Goal: Information Seeking & Learning: Learn about a topic

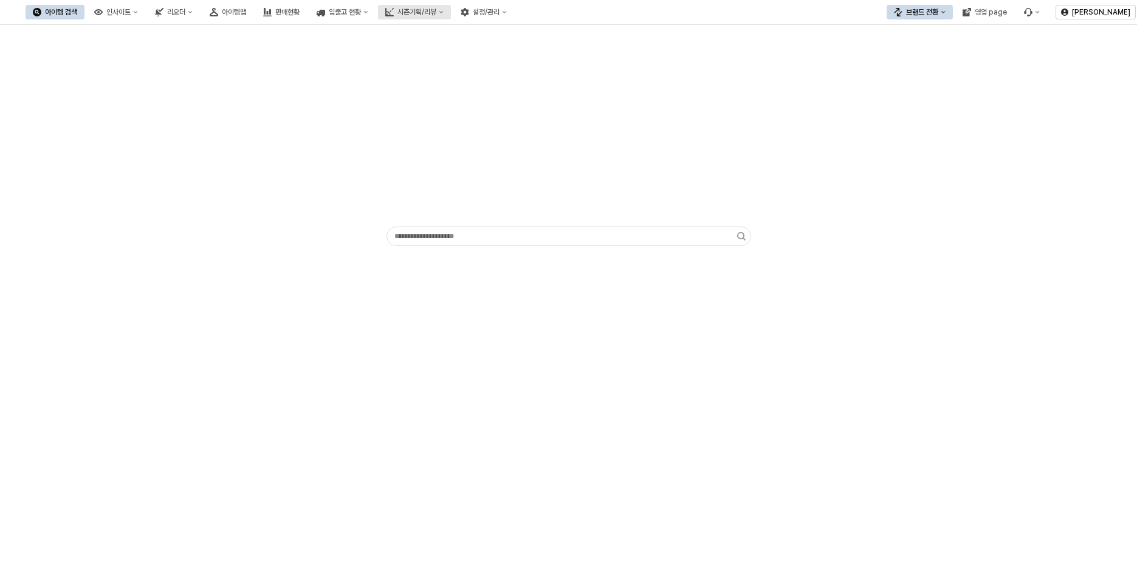
click at [444, 11] on icon "시즌기획/리뷰" at bounding box center [441, 12] width 5 height 5
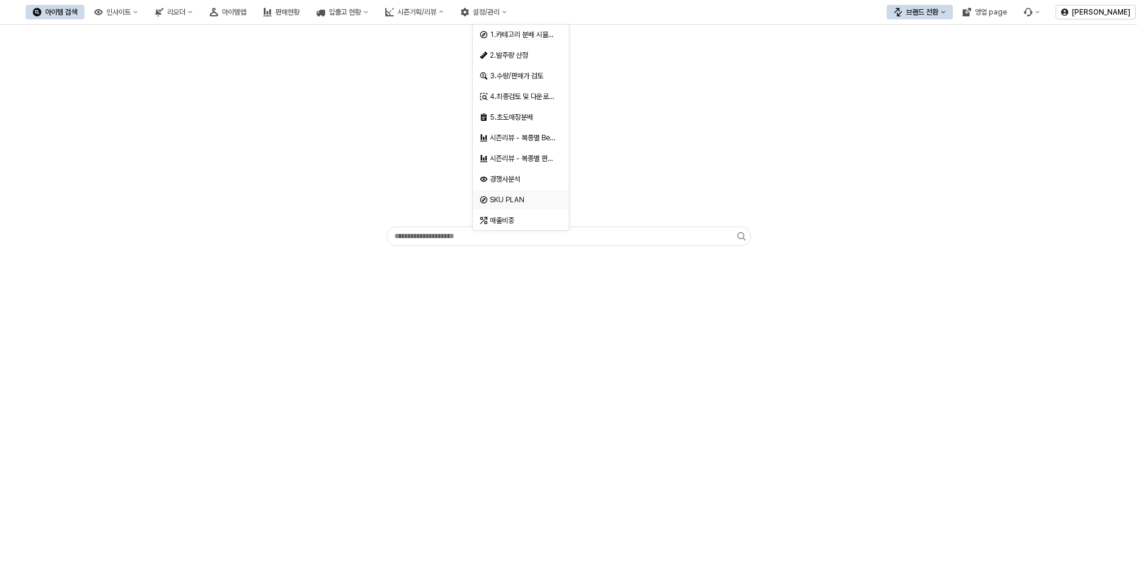
click at [528, 177] on div "경쟁사분석" at bounding box center [522, 179] width 64 height 10
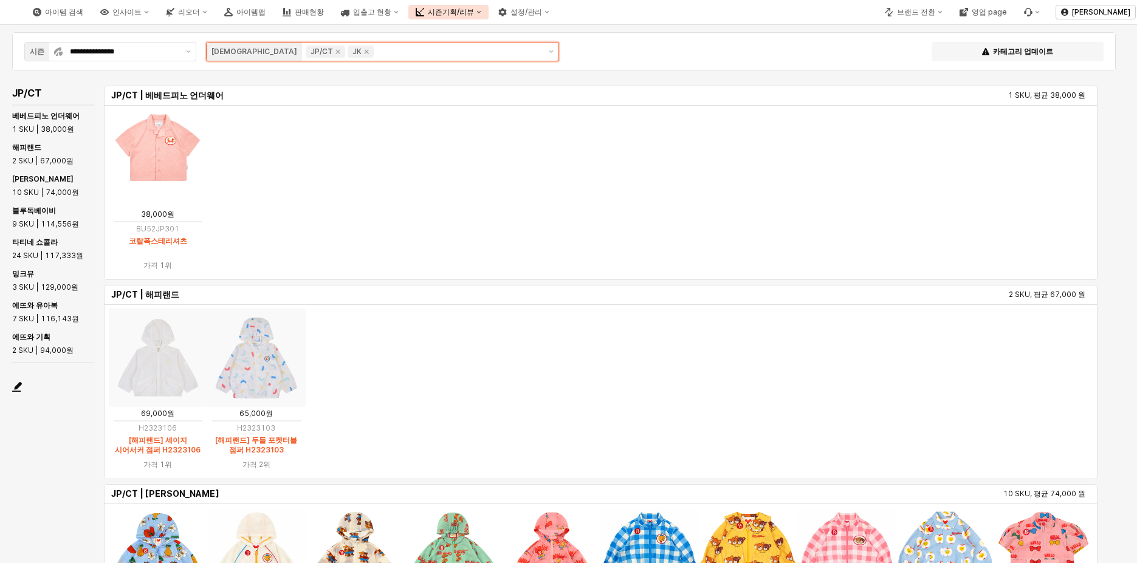
click at [306, 53] on div "JP/CT" at bounding box center [326, 52] width 40 height 12
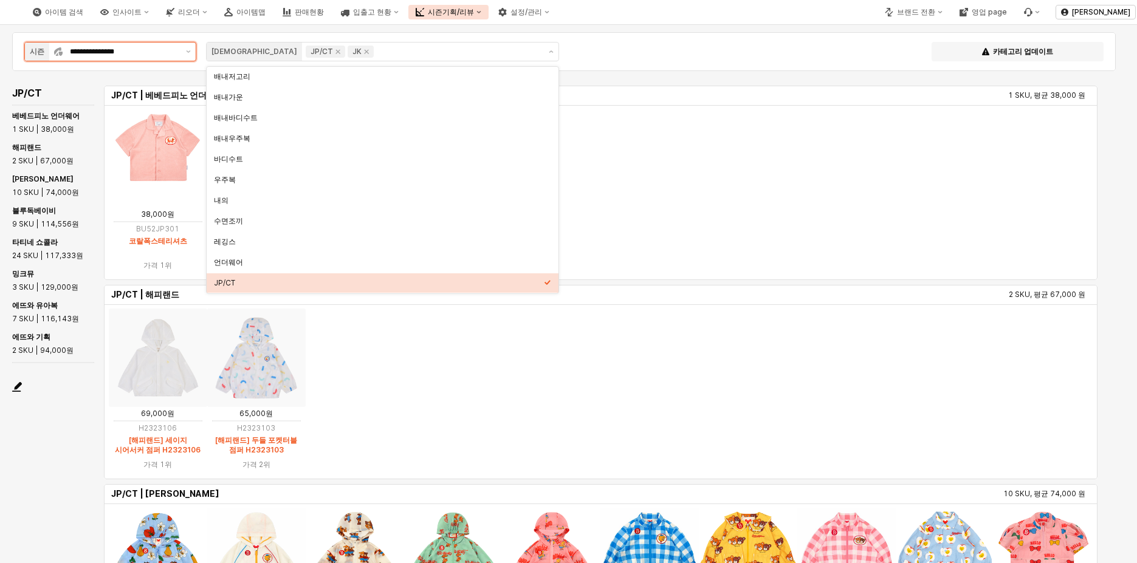
click at [174, 51] on input "**********" at bounding box center [124, 52] width 109 height 12
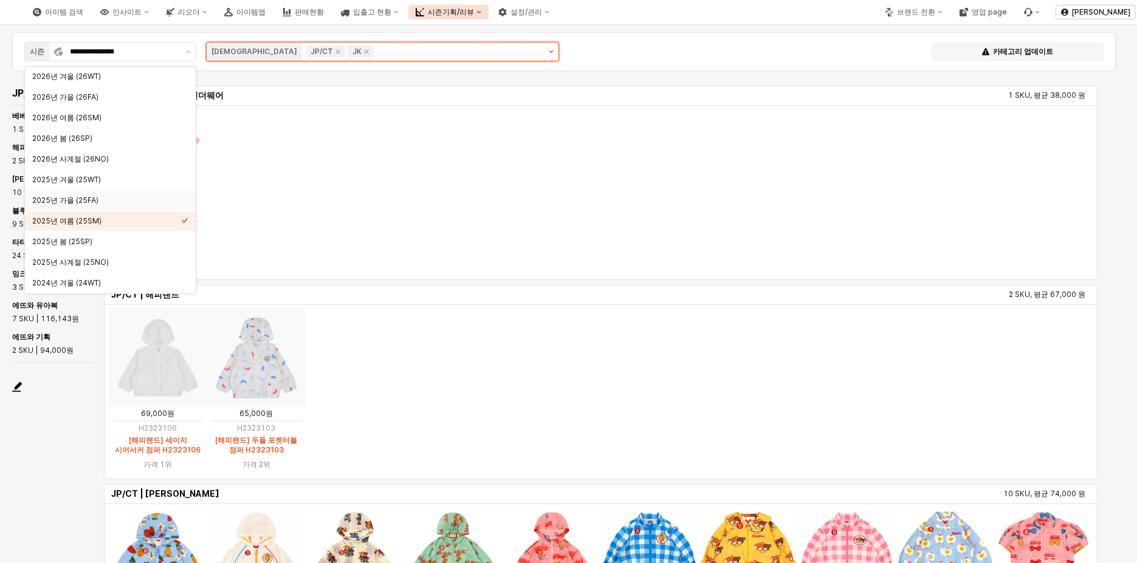
click at [551, 51] on icon "제안 사항 표시" at bounding box center [551, 51] width 5 height 2
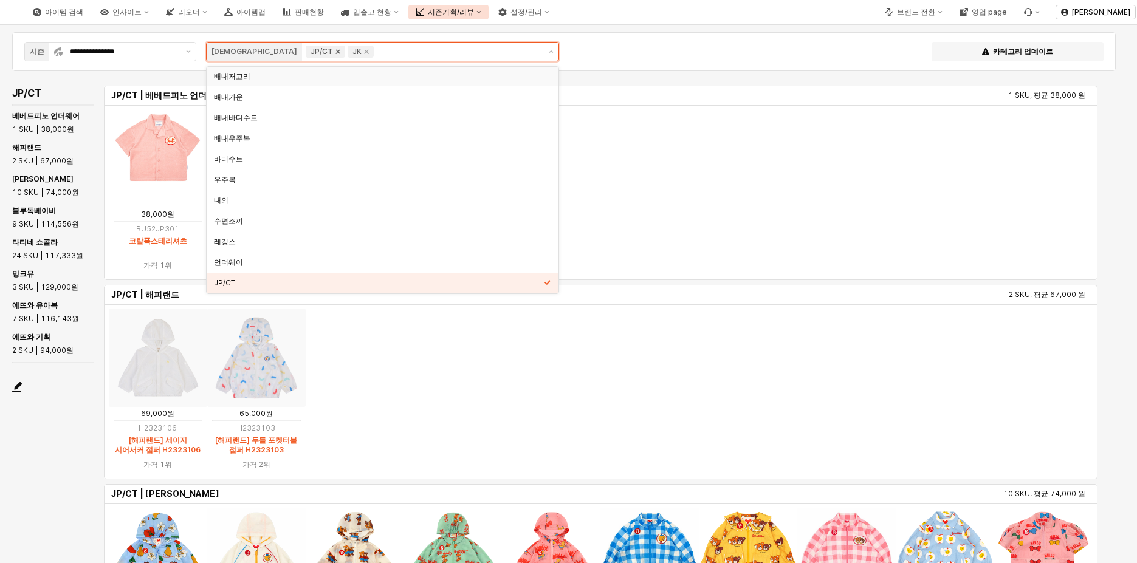
click at [336, 51] on icon "Remove JP/CT" at bounding box center [338, 52] width 4 height 4
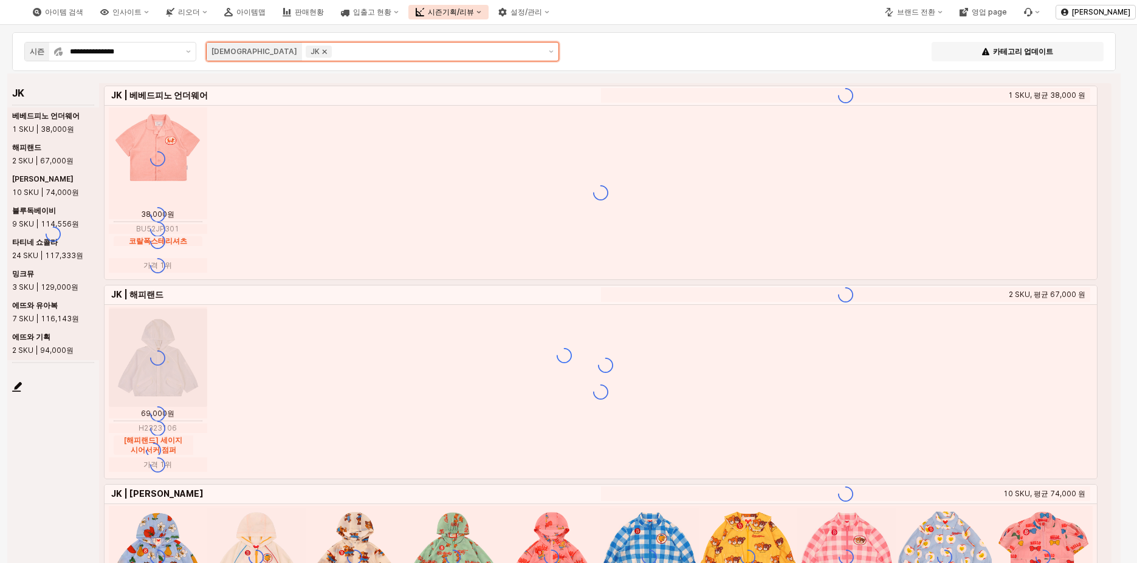
click at [320, 54] on icon "Remove JK" at bounding box center [325, 52] width 10 height 10
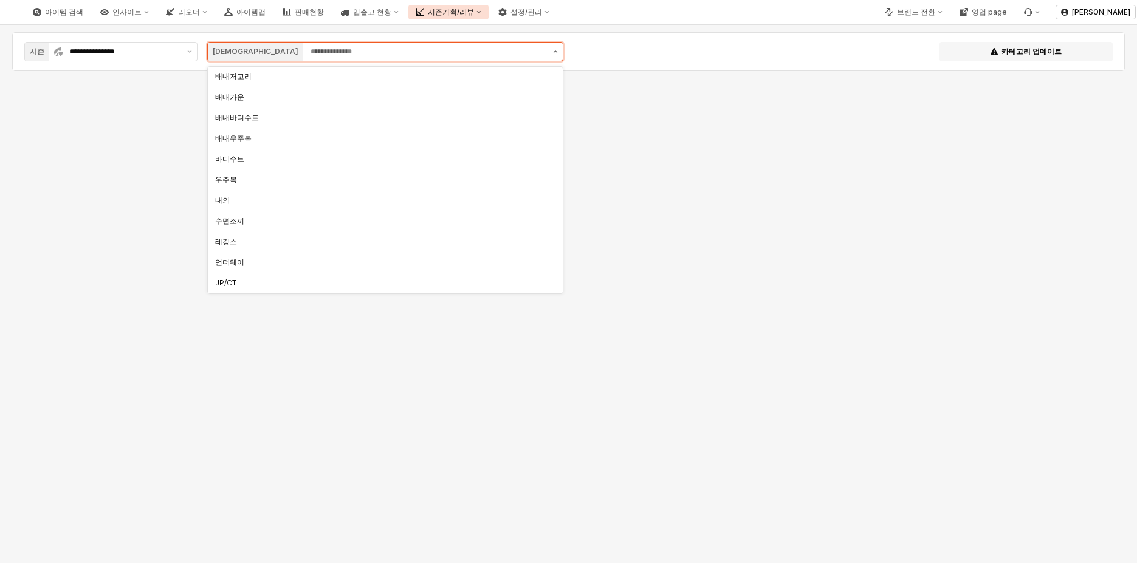
click at [556, 50] on icon "제안 사항 표시" at bounding box center [555, 51] width 5 height 2
click at [399, 153] on div "바디수트" at bounding box center [381, 159] width 333 height 12
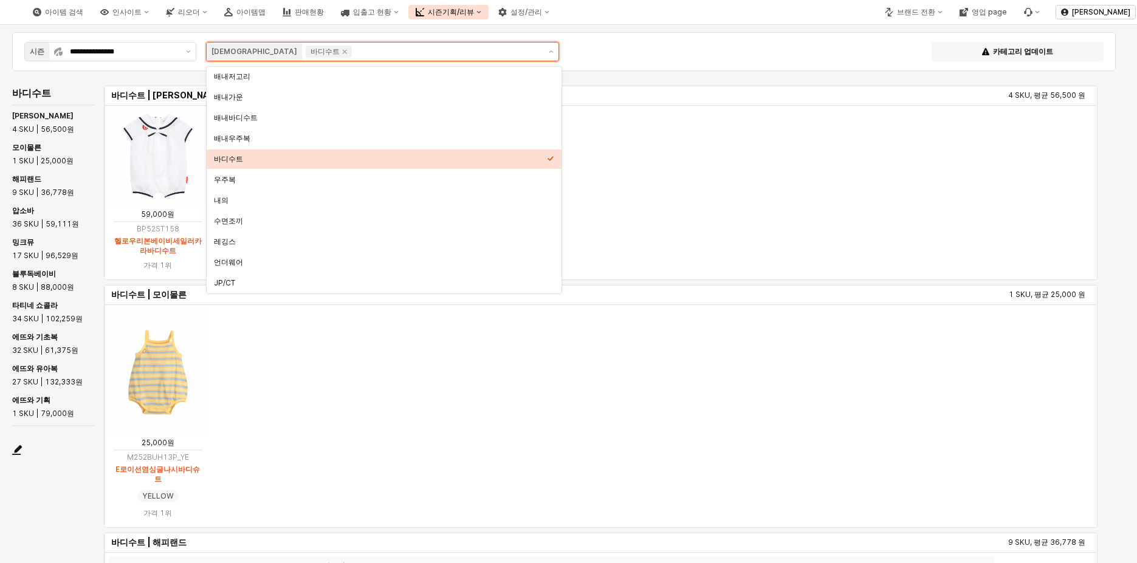
click at [245, 156] on div "바디수트" at bounding box center [380, 159] width 333 height 10
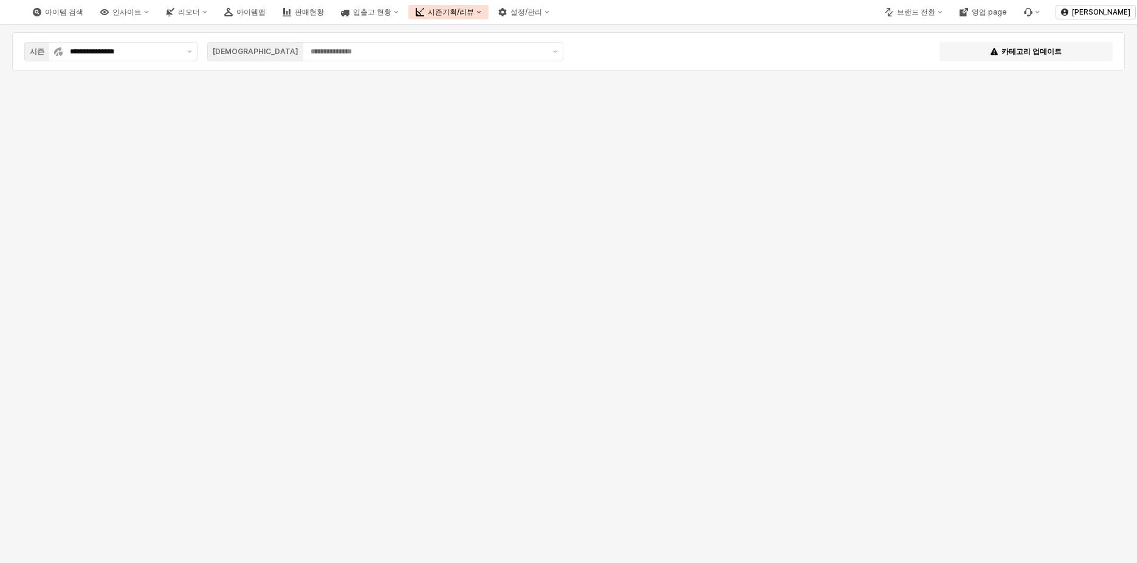
click at [617, 51] on div "**********" at bounding box center [568, 52] width 1098 height 24
drag, startPoint x: 535, startPoint y: 56, endPoint x: 552, endPoint y: 52, distance: 17.4
click at [539, 54] on input "App Frame" at bounding box center [428, 52] width 235 height 12
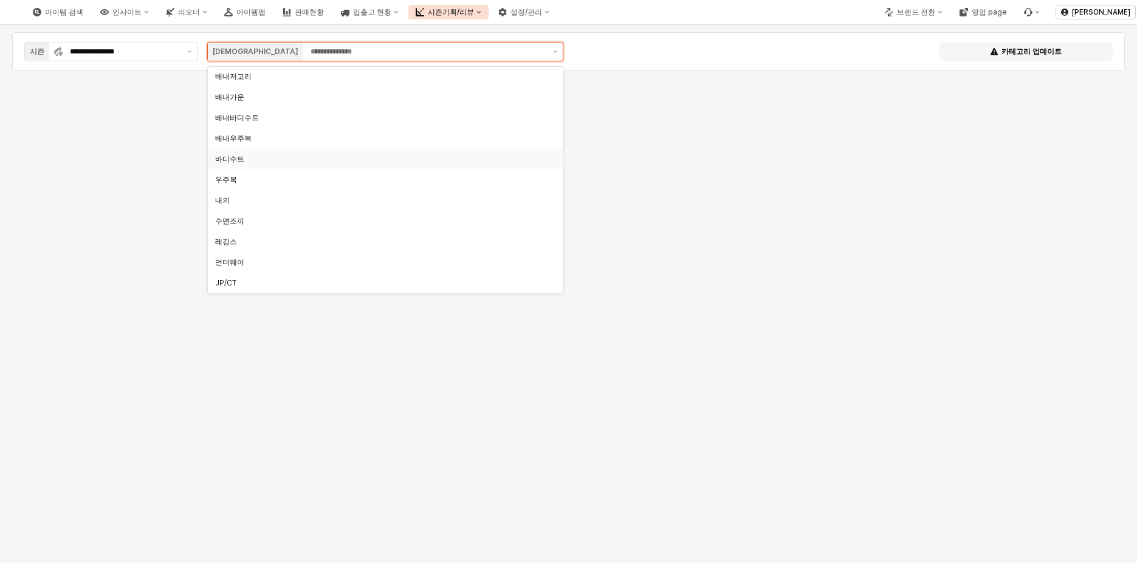
click at [252, 162] on div "바디수트" at bounding box center [381, 159] width 333 height 10
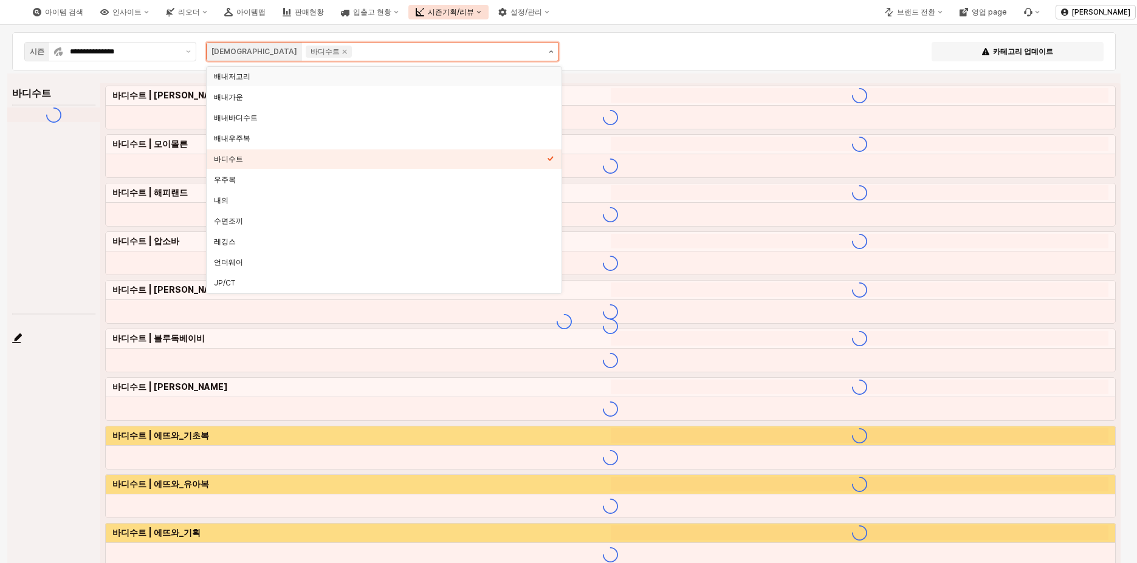
click at [552, 51] on icon "제안 사항 표시" at bounding box center [551, 51] width 5 height 2
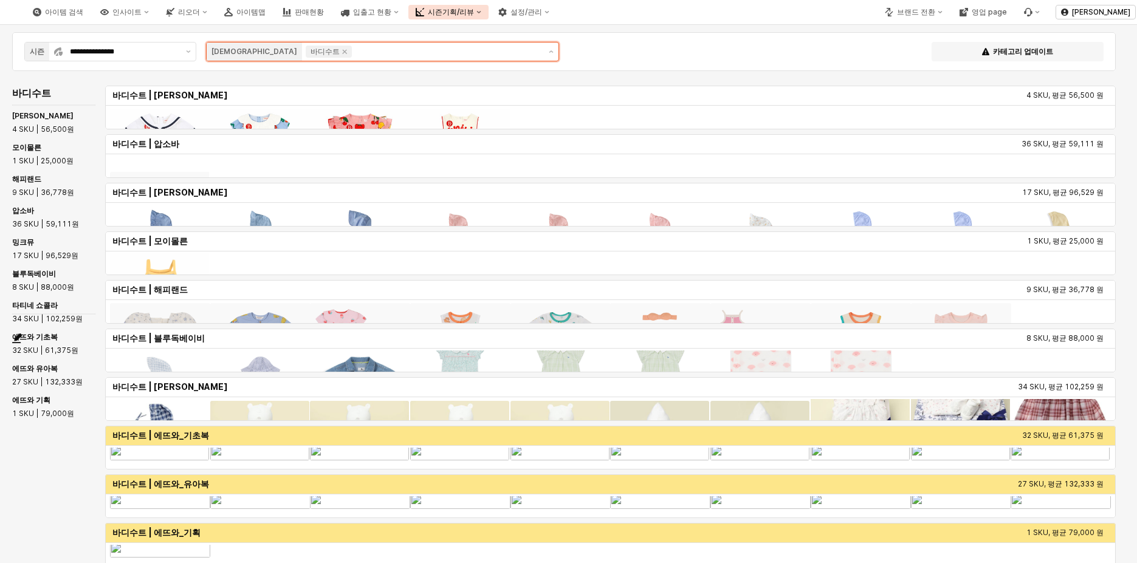
click at [551, 52] on icon "제안 사항 표시" at bounding box center [551, 51] width 5 height 2
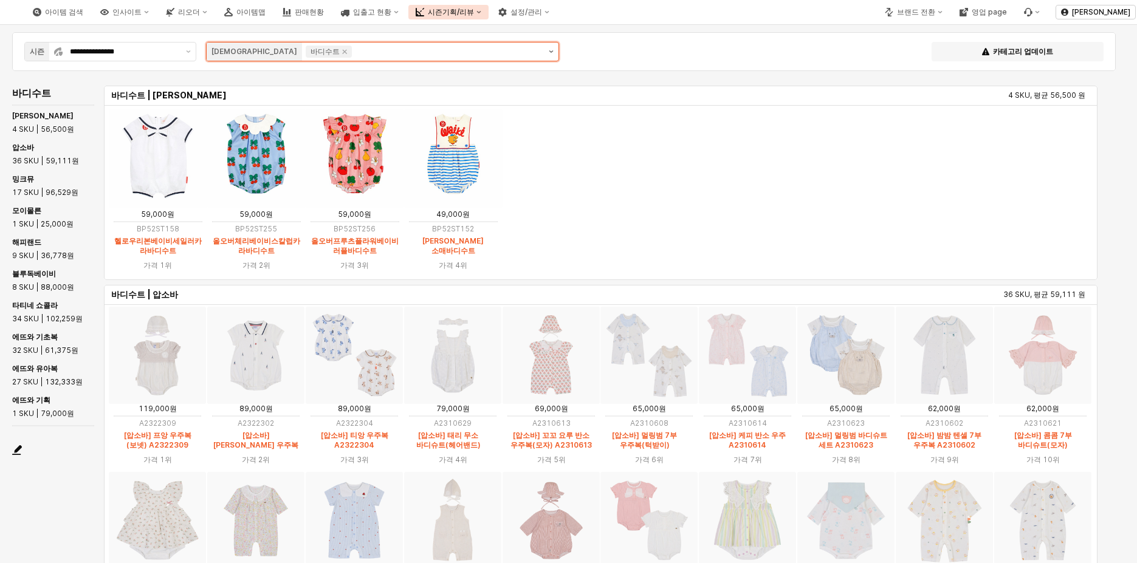
click at [551, 50] on button "제안 사항 표시" at bounding box center [551, 52] width 15 height 18
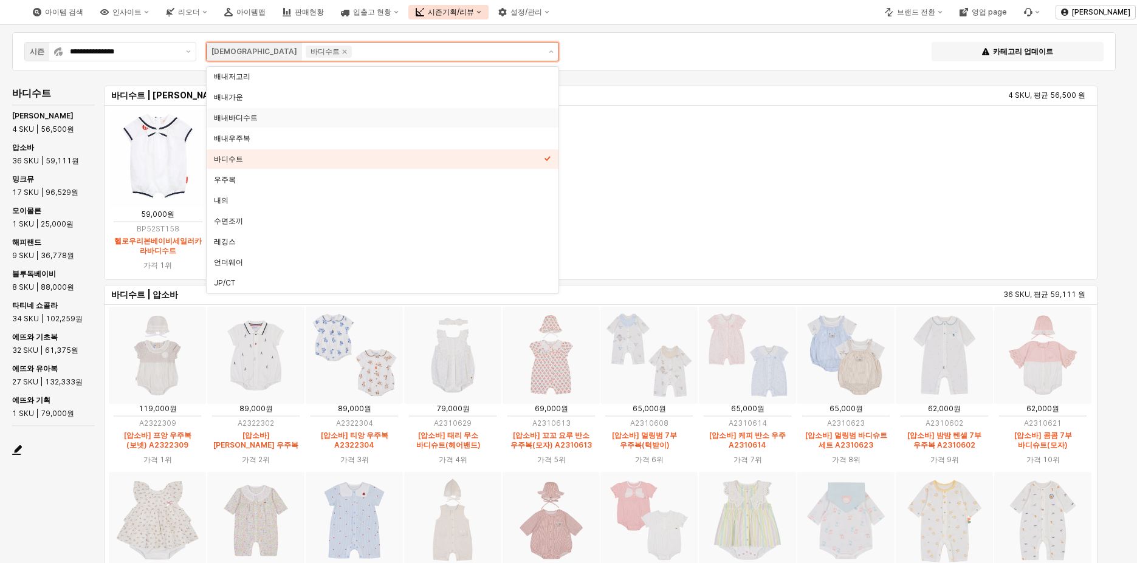
click at [284, 119] on div "배내바디수트" at bounding box center [379, 118] width 330 height 10
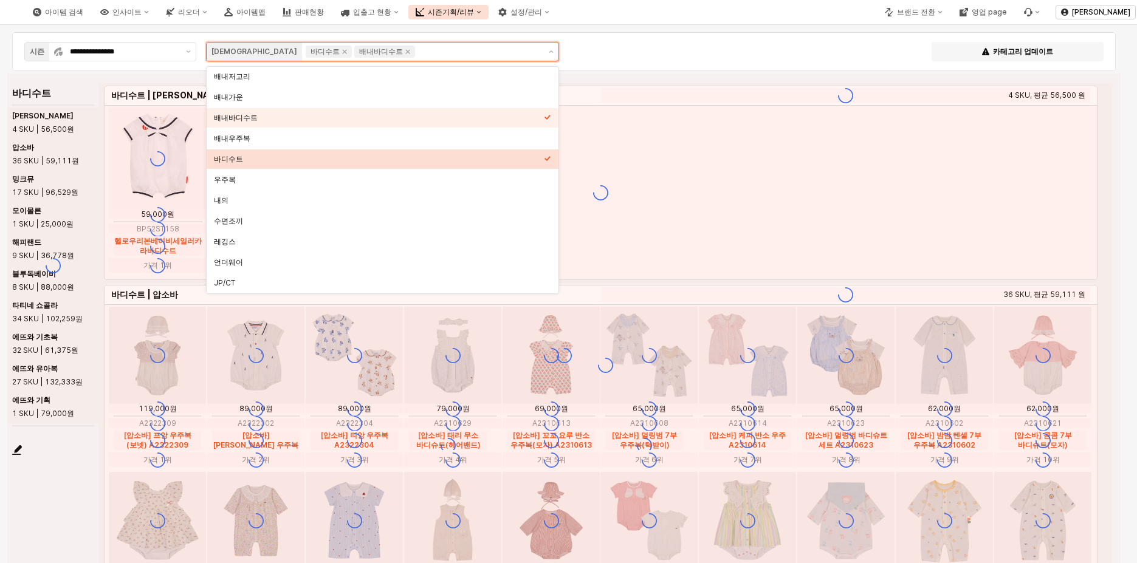
click at [549, 158] on icon "Select an option" at bounding box center [548, 158] width 6 height 5
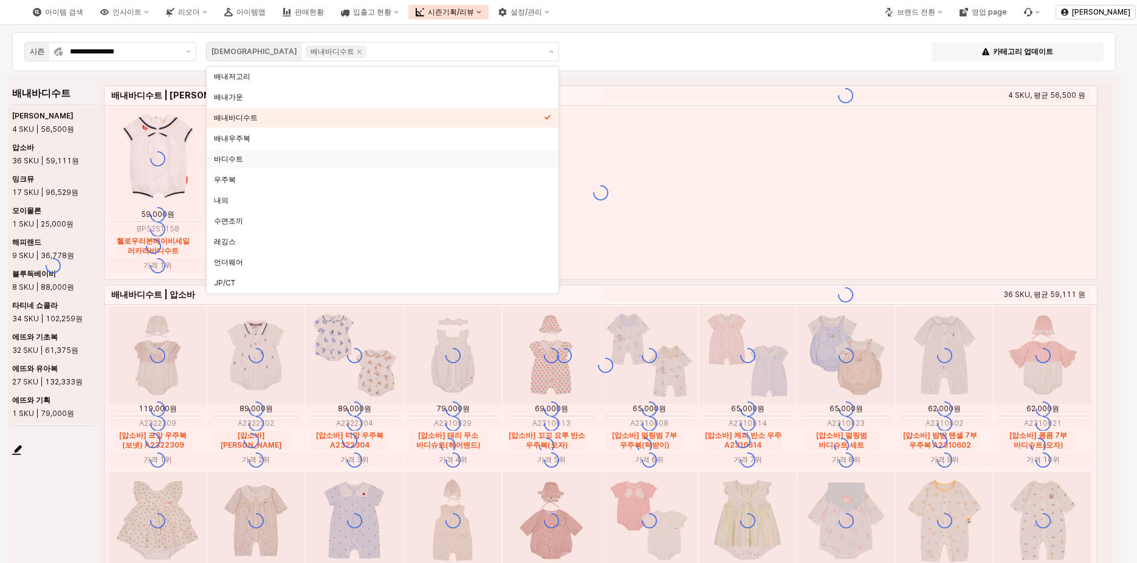
click at [710, 67] on div "**********" at bounding box center [564, 51] width 1104 height 39
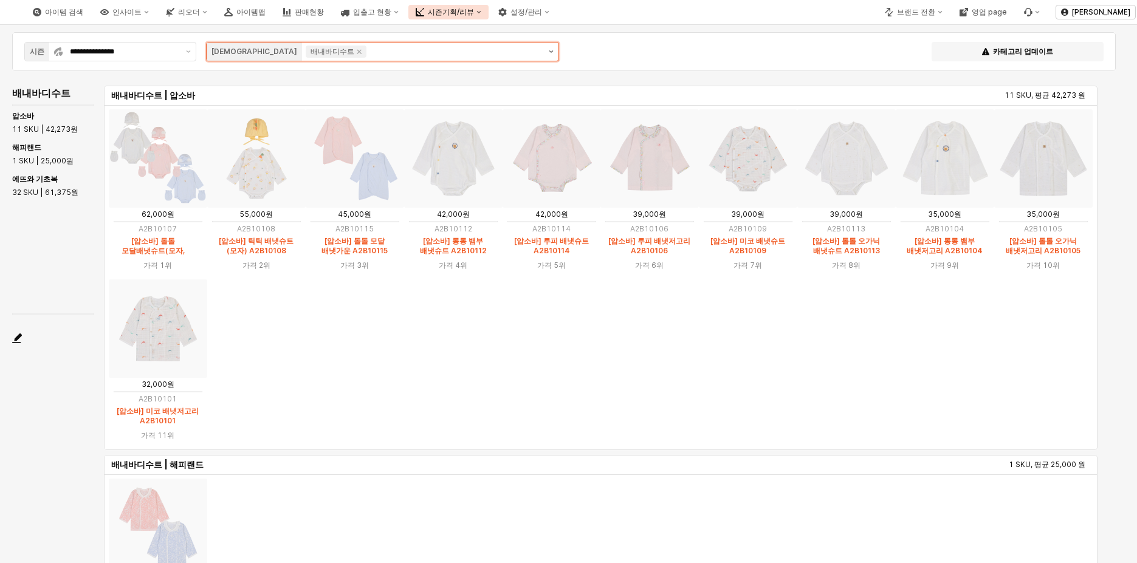
click at [556, 50] on button "제안 사항 표시" at bounding box center [551, 52] width 15 height 18
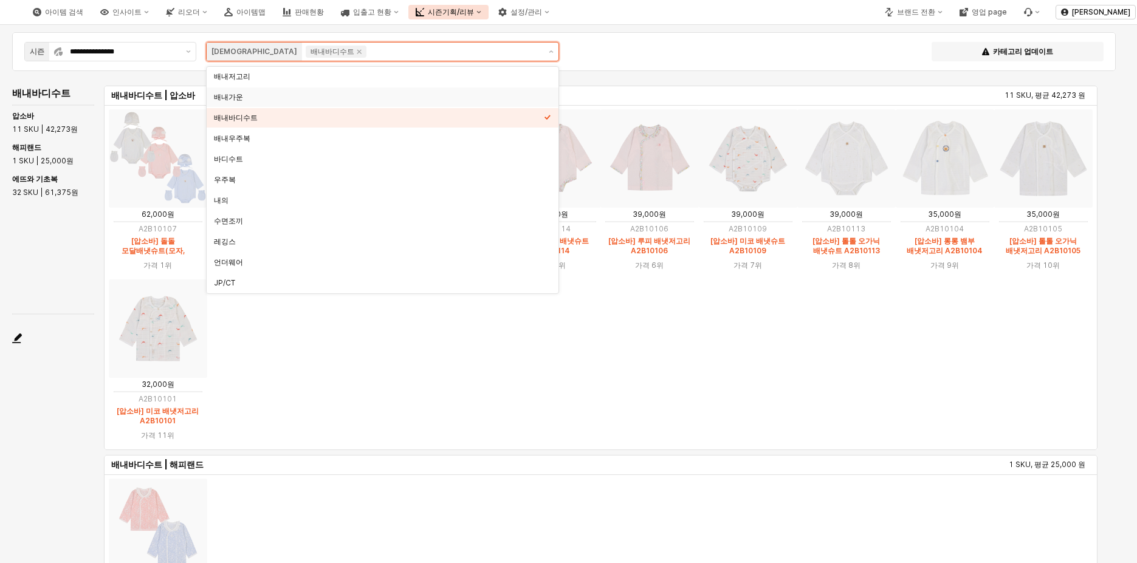
click at [242, 94] on div "배내가운" at bounding box center [379, 97] width 330 height 10
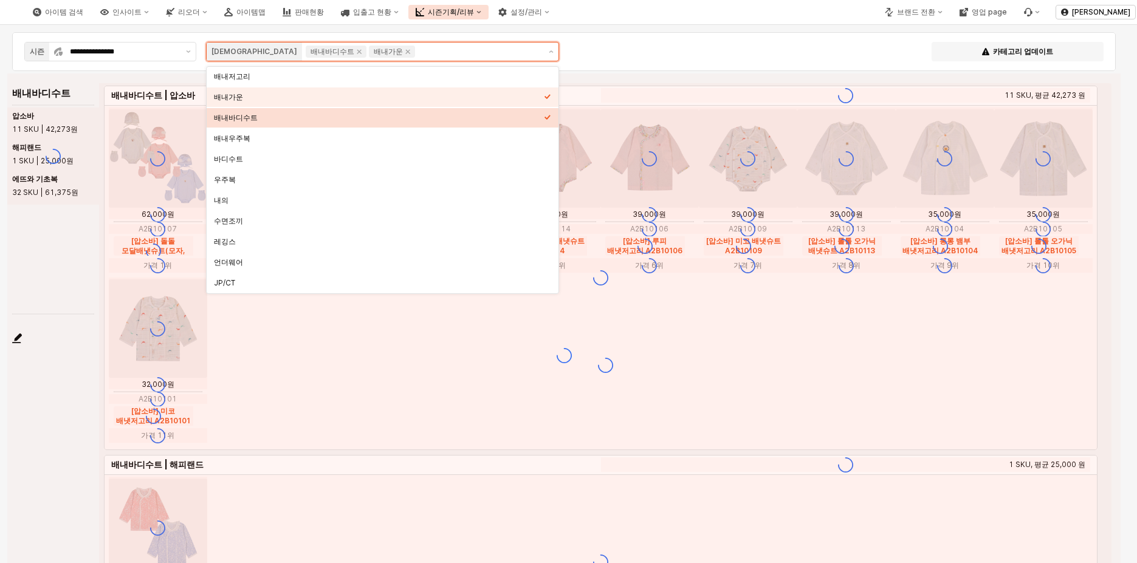
click at [269, 114] on div "배내바디수트" at bounding box center [379, 118] width 330 height 10
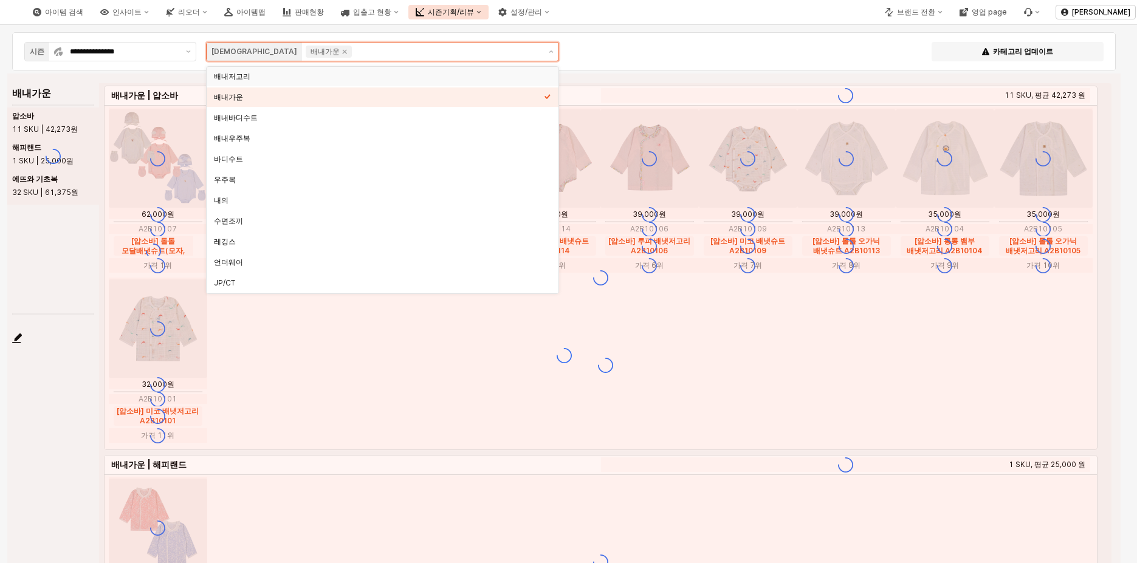
click at [255, 81] on div "배내저고리" at bounding box center [379, 77] width 330 height 10
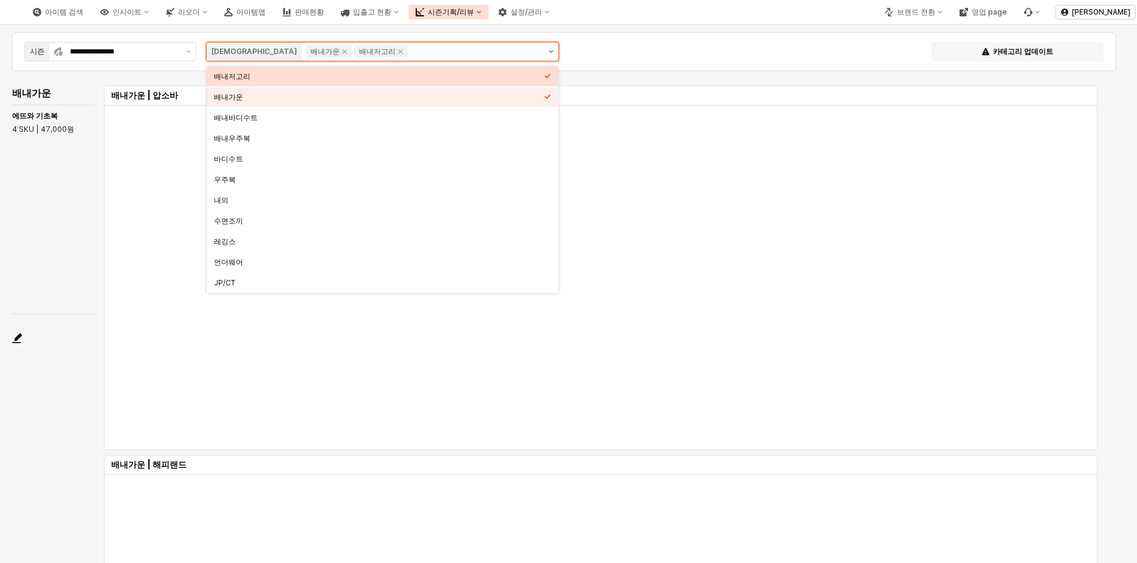
click at [551, 53] on button "제안 사항 표시" at bounding box center [551, 52] width 15 height 18
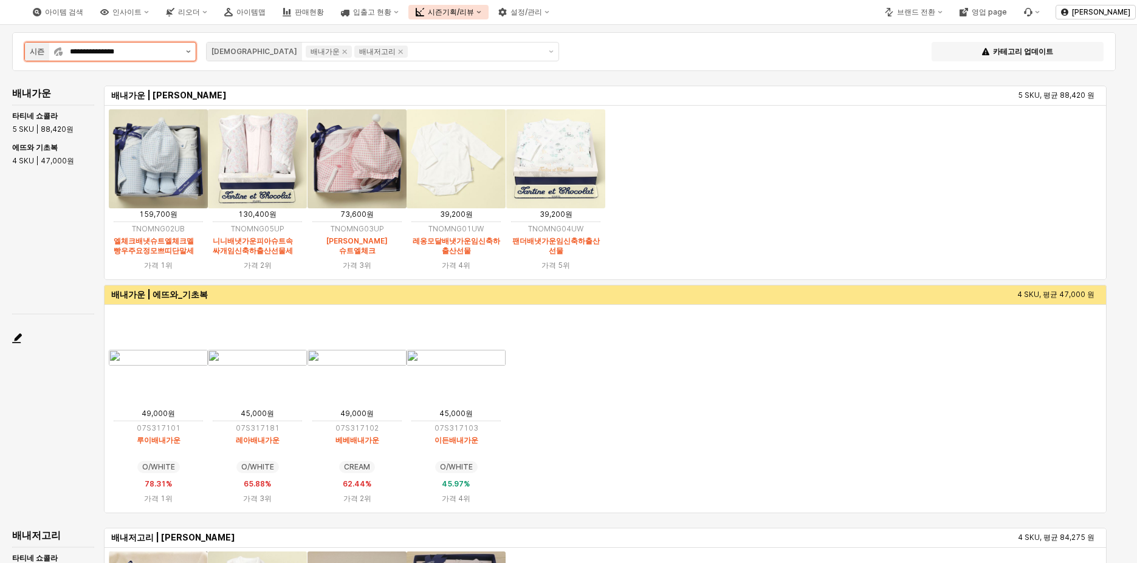
click at [190, 50] on icon "제안 사항 표시" at bounding box center [188, 51] width 5 height 2
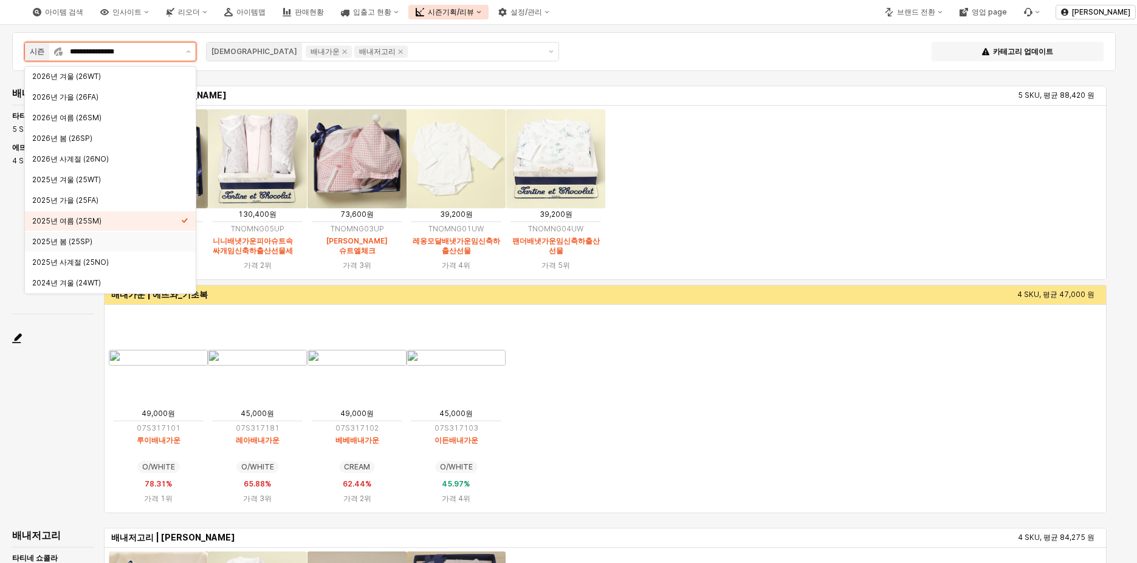
click at [109, 238] on div "2025년 봄 (25SP)" at bounding box center [106, 242] width 149 height 10
type input "**********"
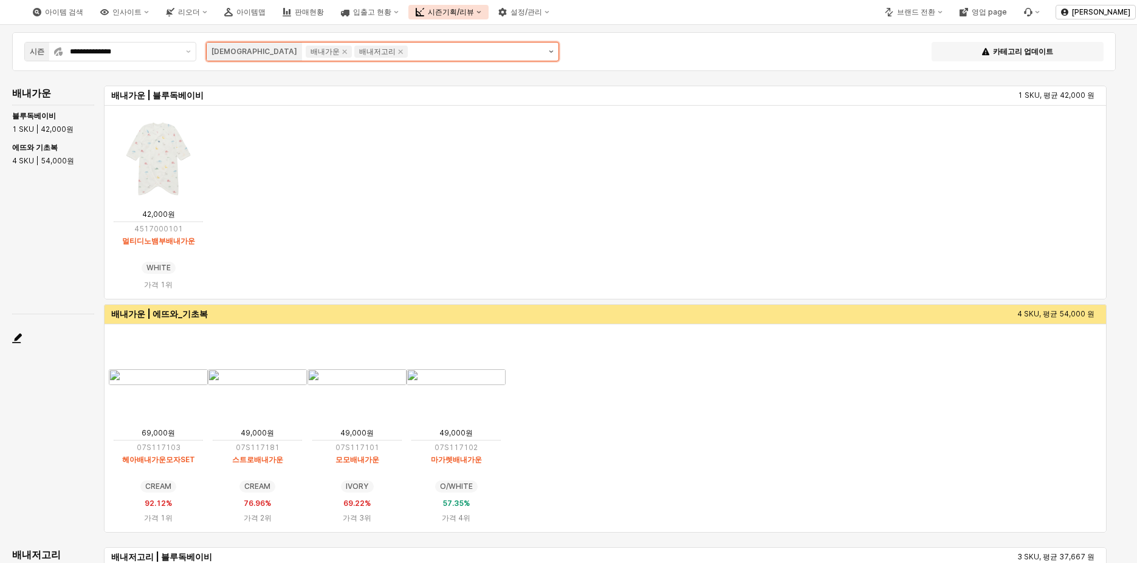
click at [555, 54] on button "제안 사항 표시" at bounding box center [551, 52] width 15 height 18
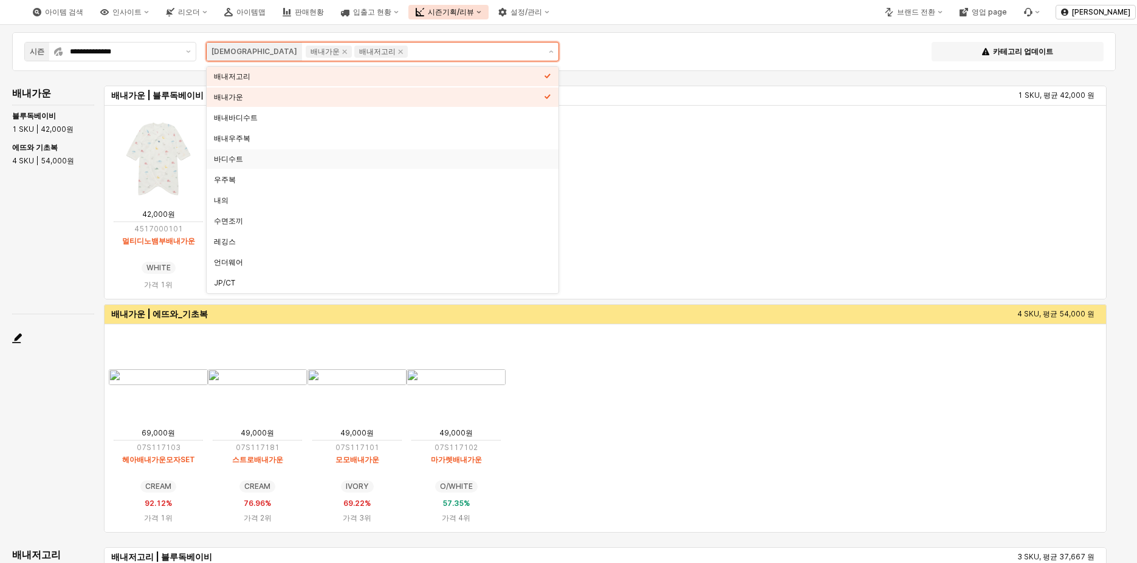
click at [312, 157] on div "바디수트" at bounding box center [379, 159] width 330 height 10
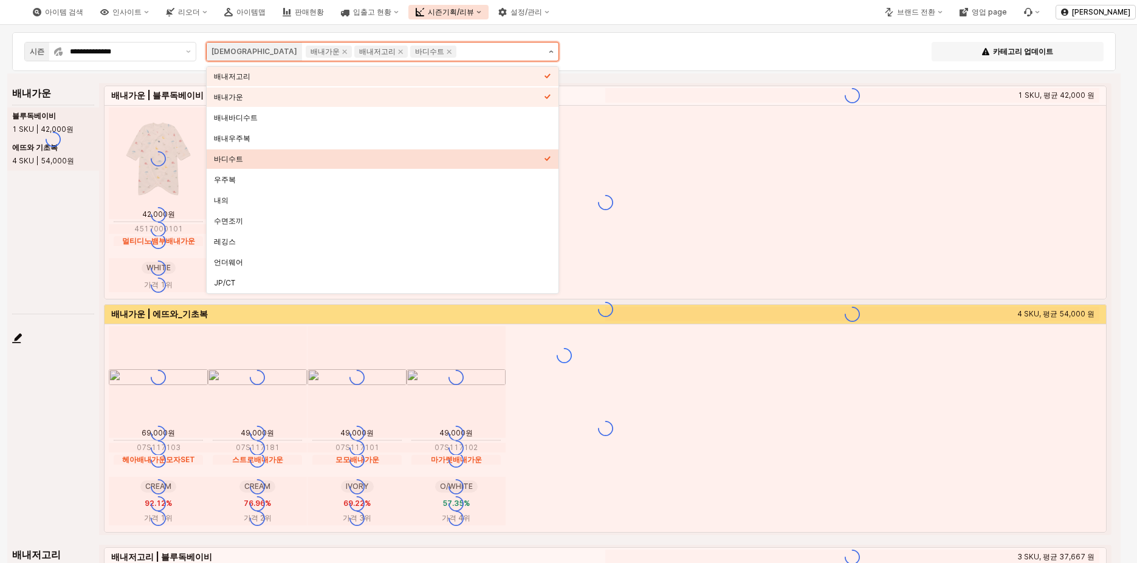
click at [551, 53] on button "제안 사항 표시" at bounding box center [551, 52] width 15 height 18
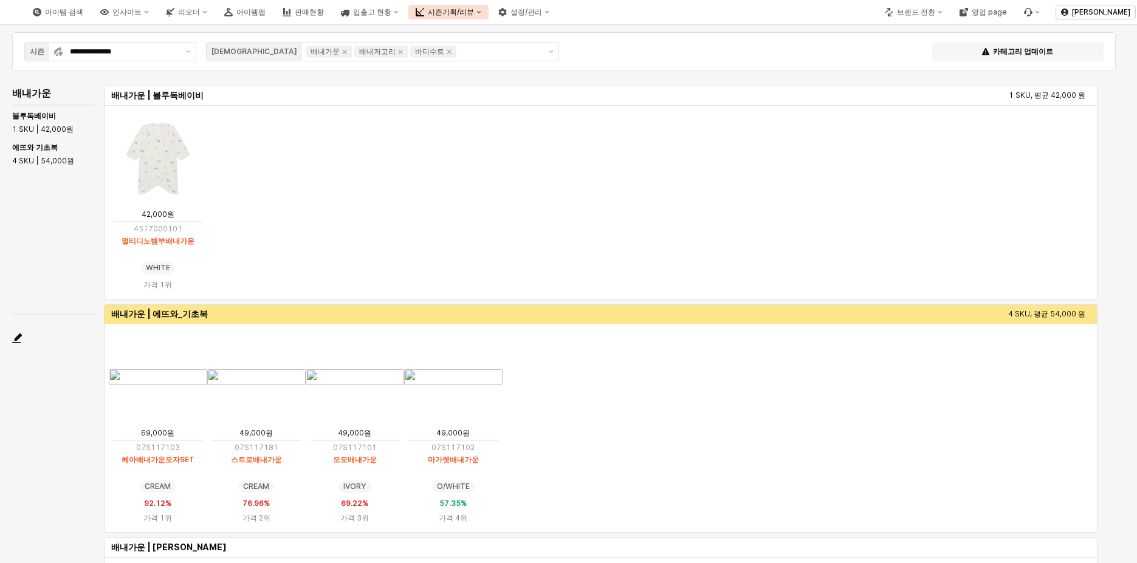
scroll to position [132, 0]
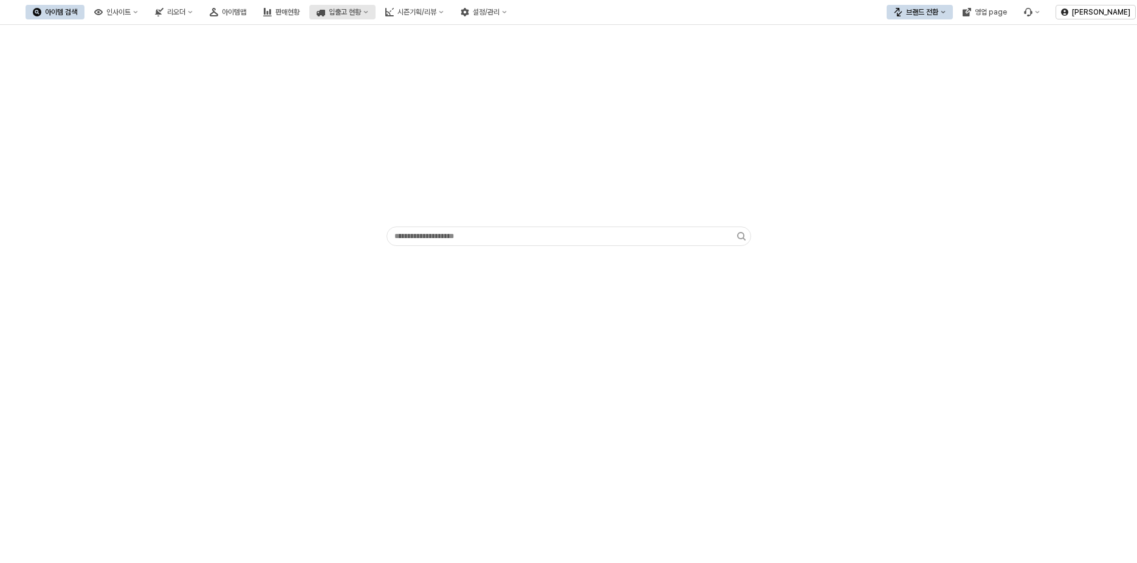
click at [376, 14] on button "입출고 현황" at bounding box center [342, 12] width 66 height 15
click at [307, 16] on button "판매현황" at bounding box center [281, 12] width 51 height 15
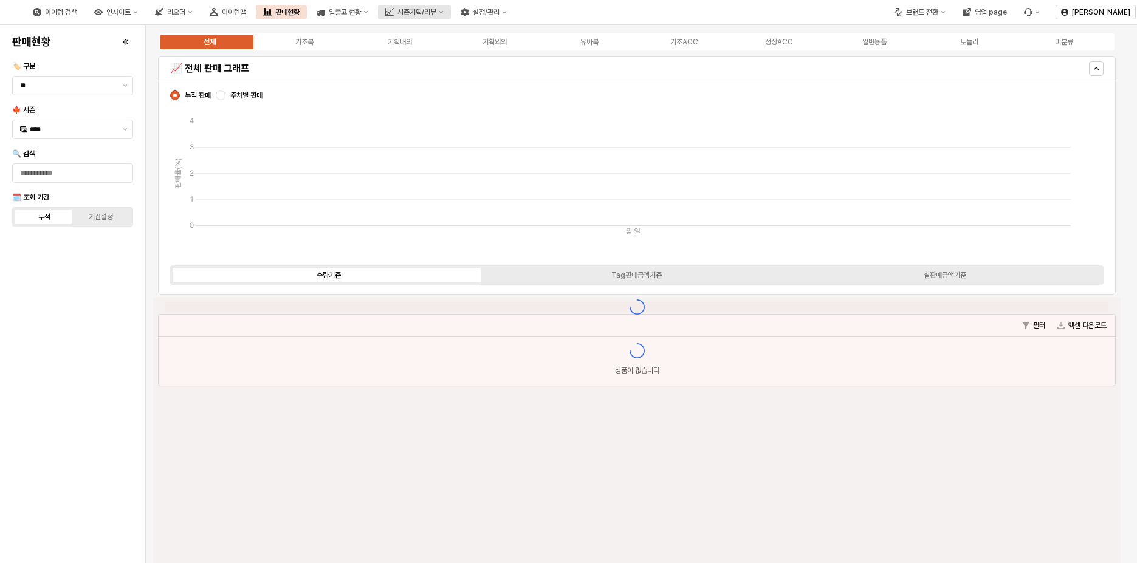
click at [451, 16] on button "시즌기획/리뷰" at bounding box center [414, 12] width 73 height 15
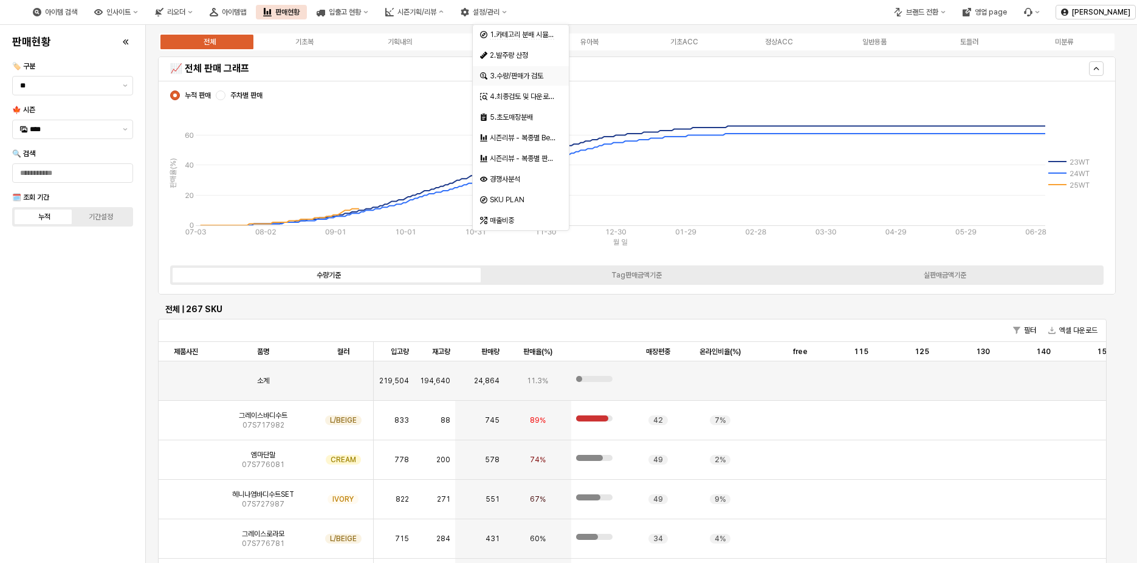
click at [535, 80] on div "3.수량/판매가 검토" at bounding box center [522, 76] width 64 height 10
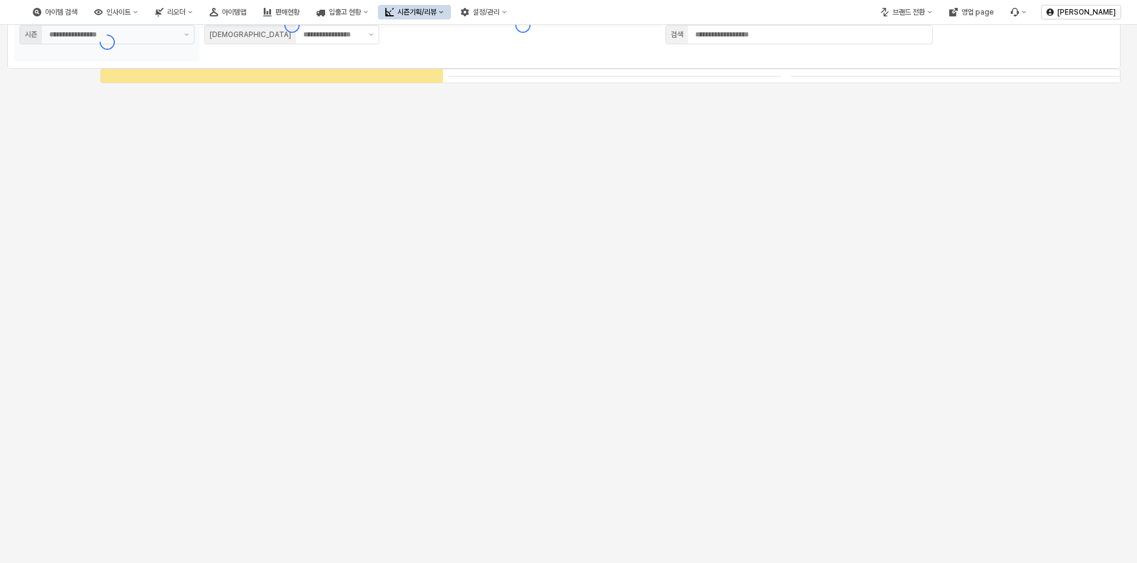
type input "****"
type input "***"
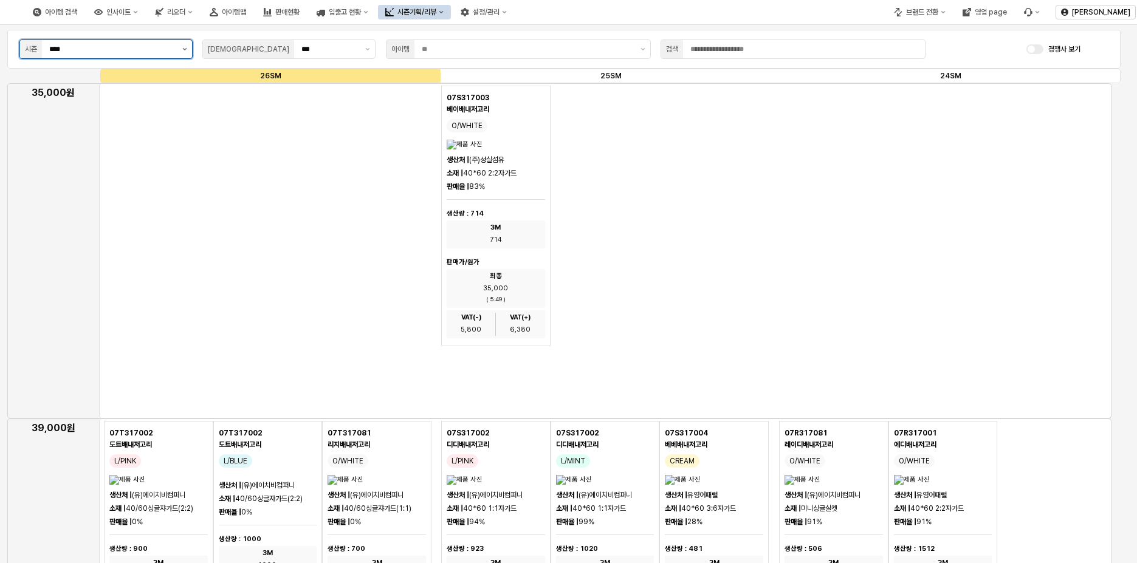
click at [187, 53] on button "제안 사항 표시" at bounding box center [184, 49] width 15 height 18
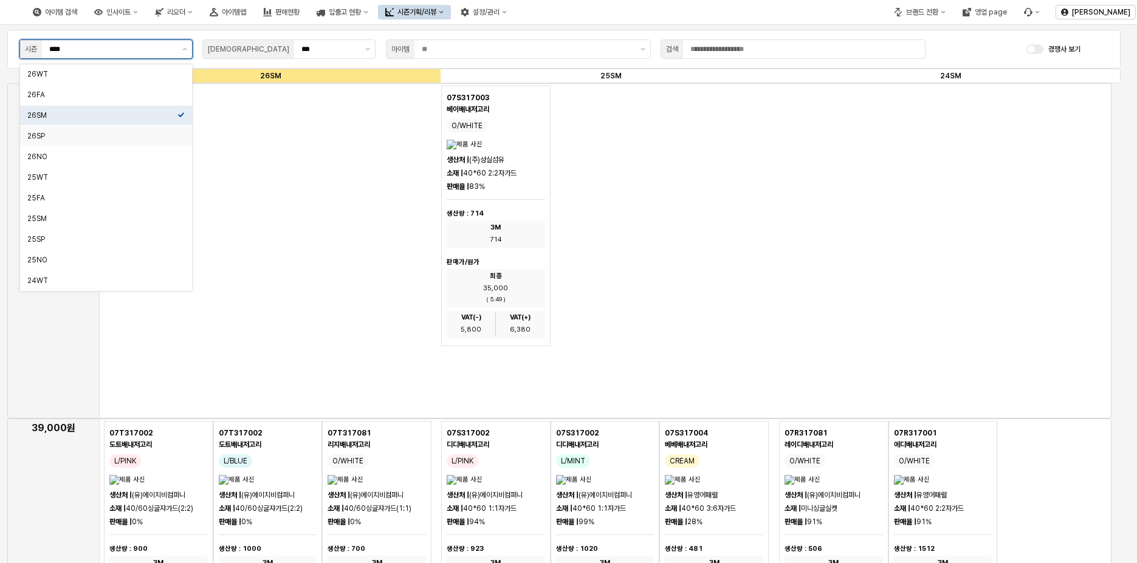
click at [124, 134] on div "26SP" at bounding box center [102, 136] width 150 height 10
type input "****"
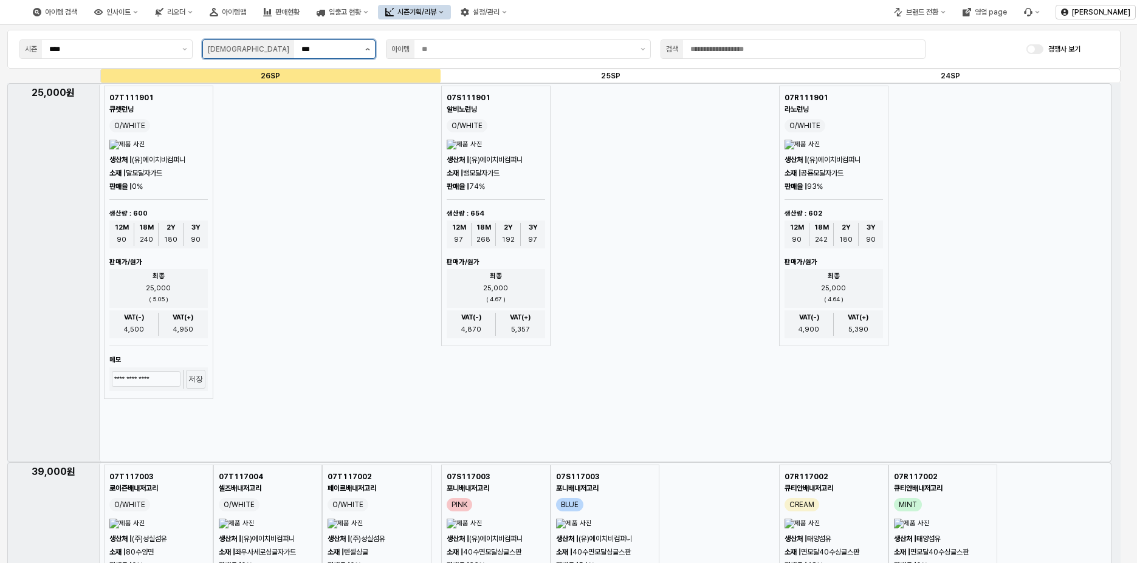
click at [370, 49] on icon "제안 사항 표시" at bounding box center [367, 49] width 5 height 2
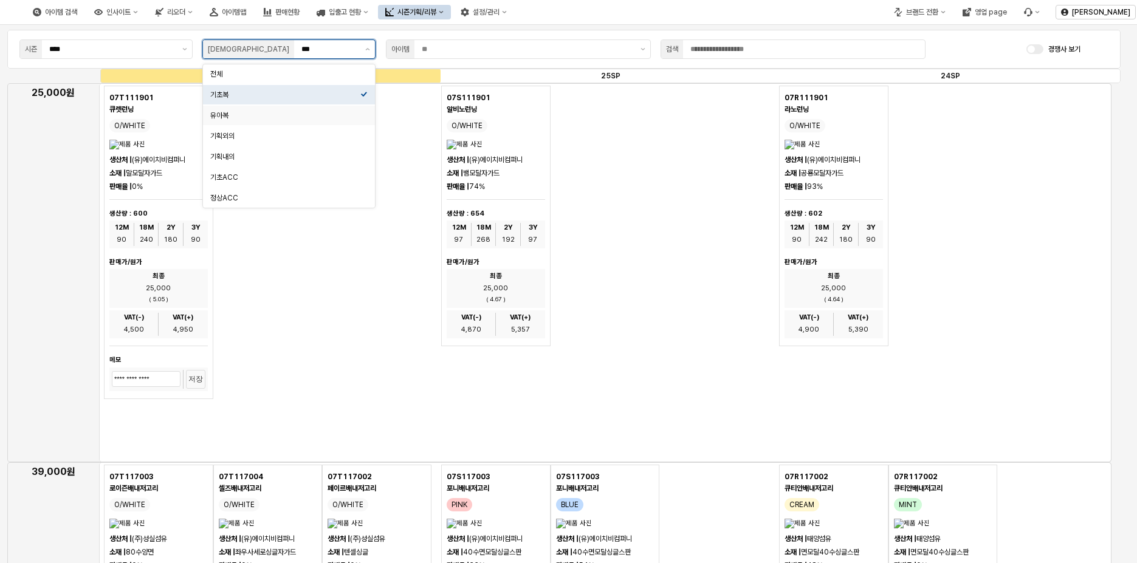
click at [252, 119] on div "유아복" at bounding box center [285, 116] width 150 height 10
type input "***"
